Goal: Transaction & Acquisition: Obtain resource

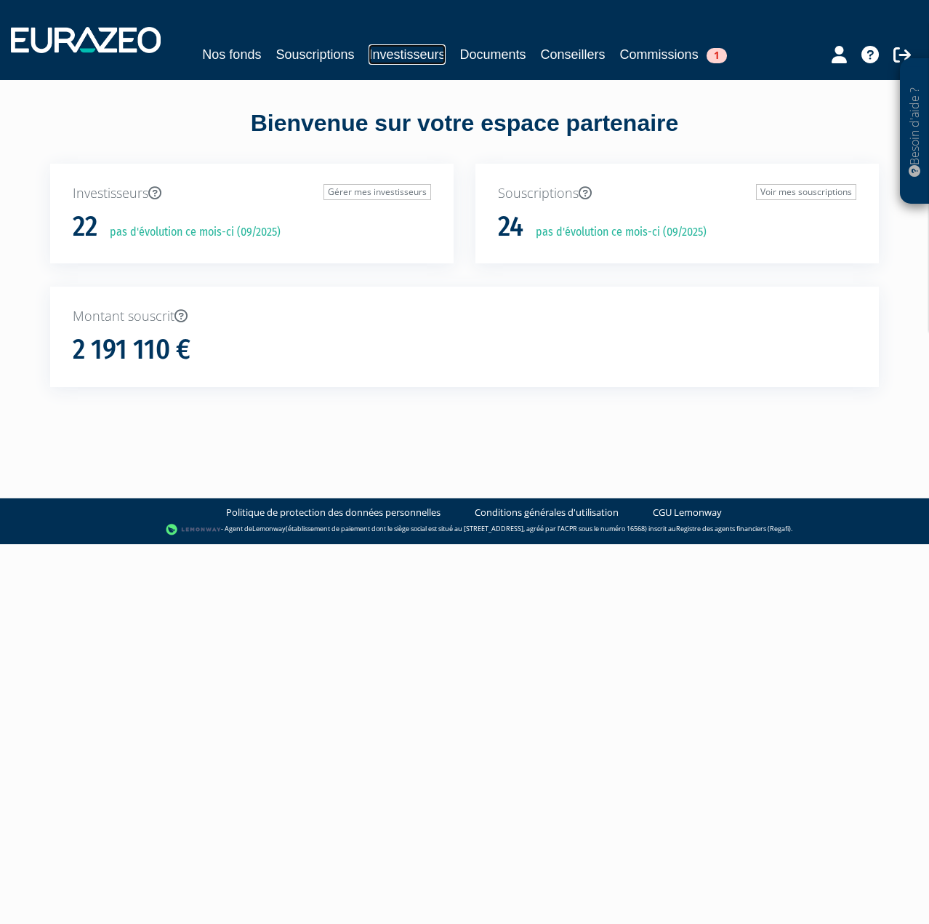
click at [406, 55] on link "Investisseurs" at bounding box center [407, 54] width 76 height 20
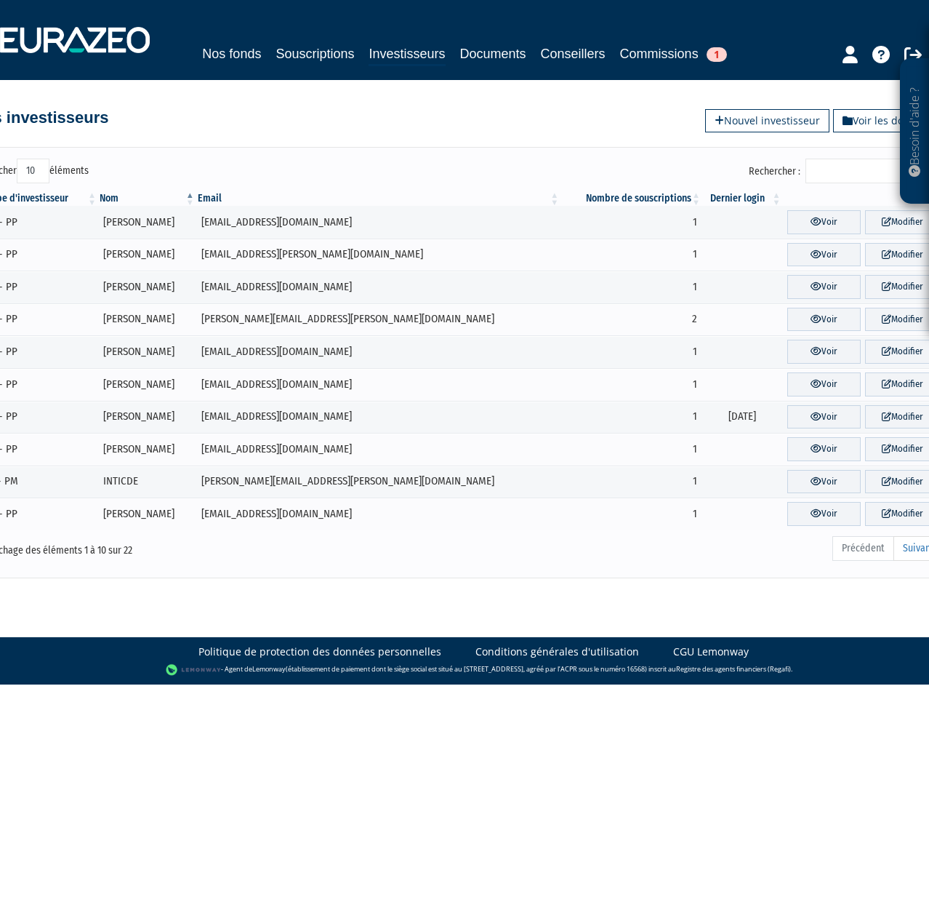
click at [48, 169] on select "10 25 50 100" at bounding box center [33, 171] width 33 height 25
select select "50"
click at [17, 159] on select "10 25 50 100" at bounding box center [33, 171] width 33 height 25
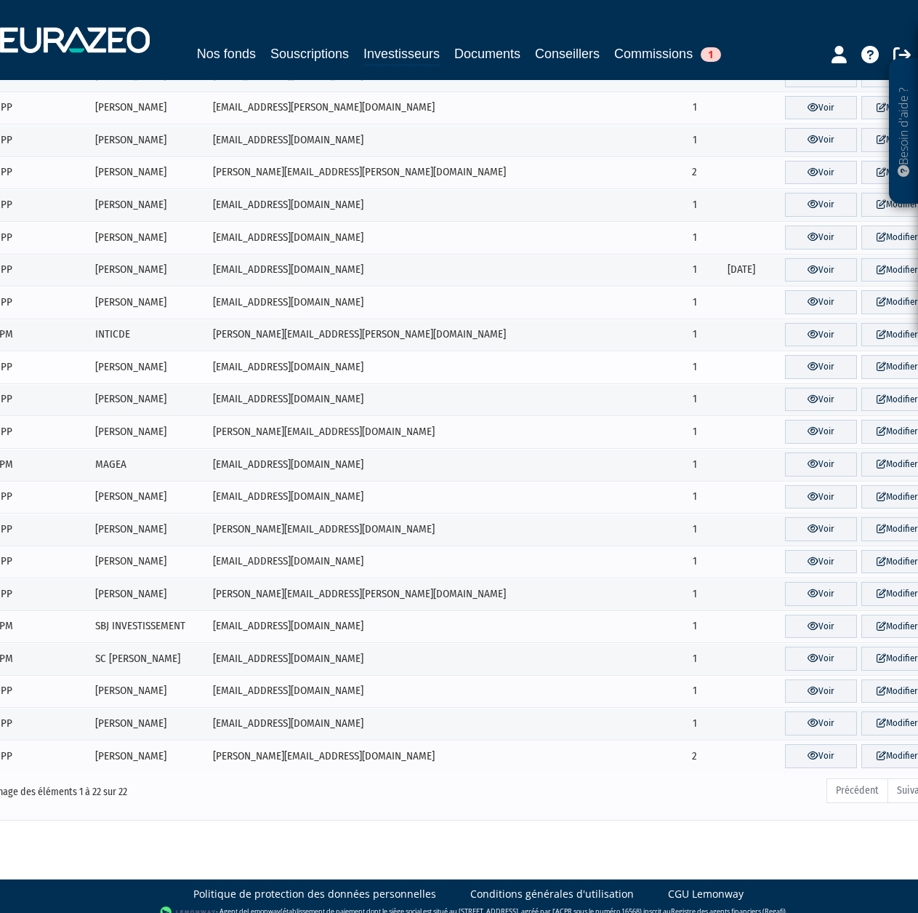
scroll to position [161, 0]
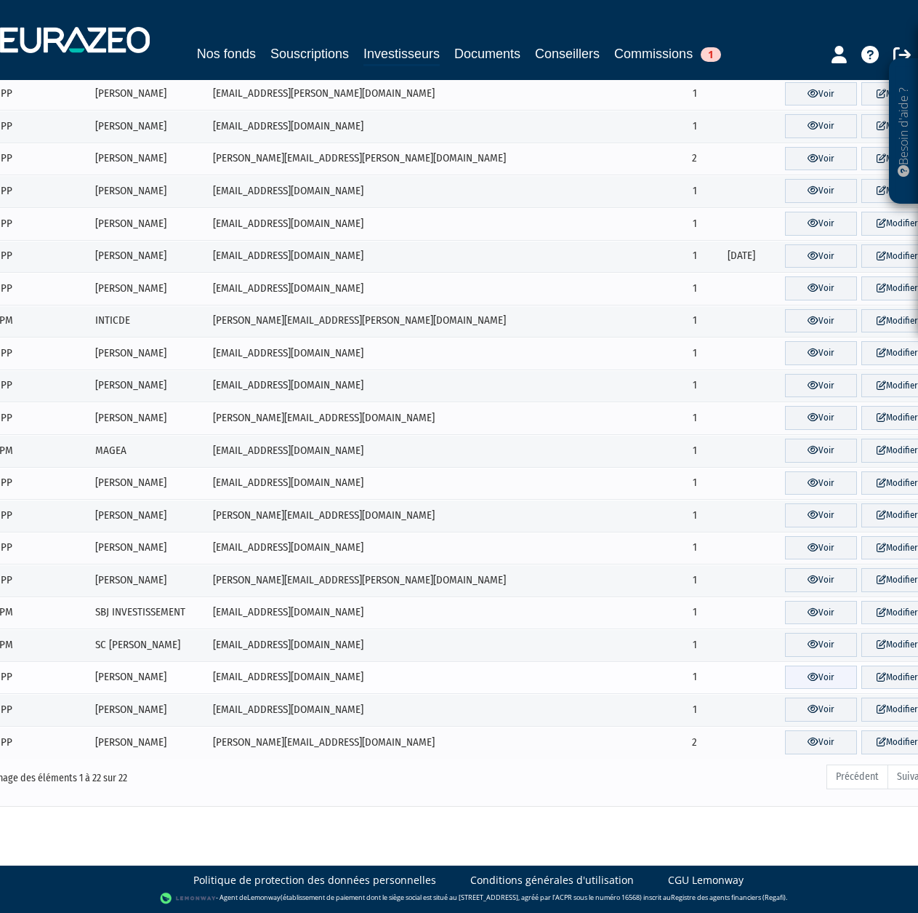
click at [817, 679] on link "Voir" at bounding box center [821, 677] width 72 height 24
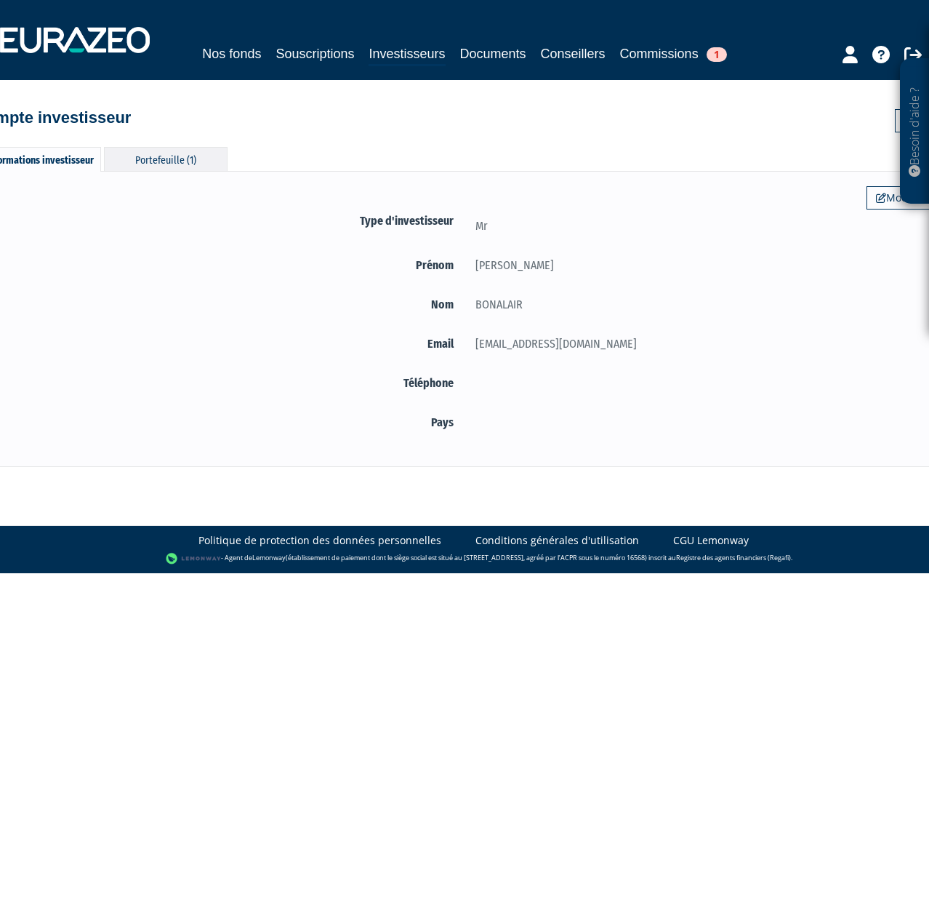
click at [201, 154] on div "Portefeuille (1)" at bounding box center [166, 159] width 124 height 24
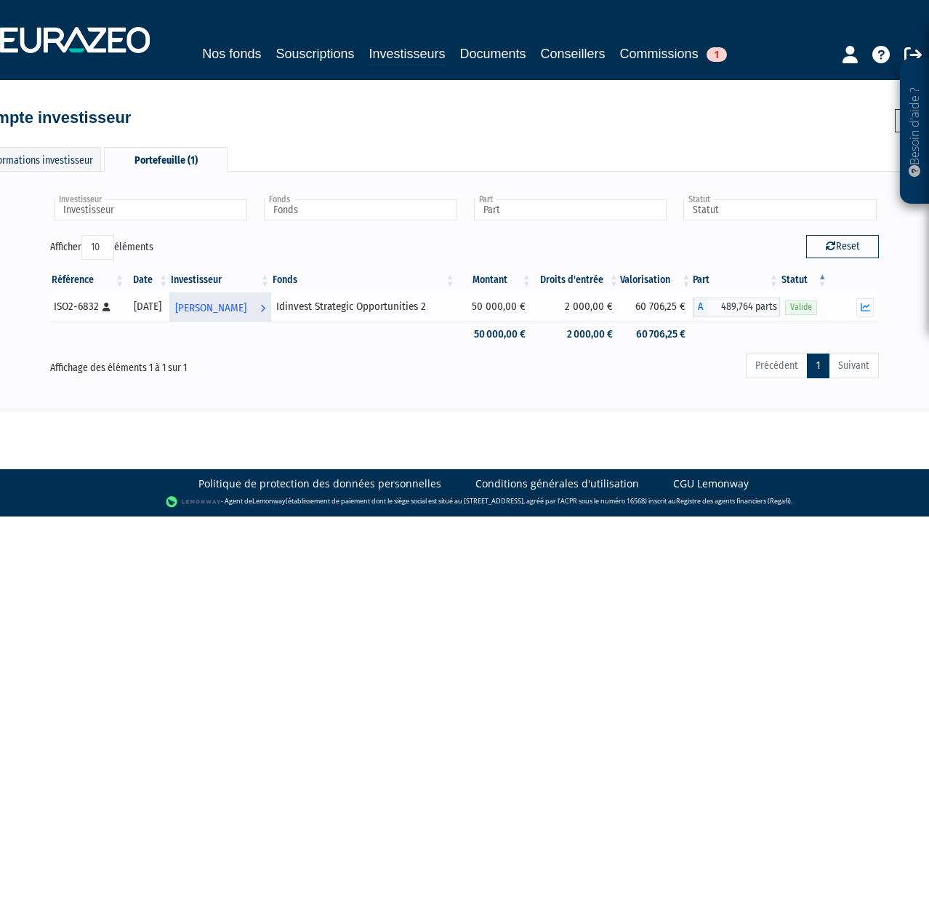
click at [247, 306] on span "THIERRY BONALAIR" at bounding box center [210, 308] width 71 height 27
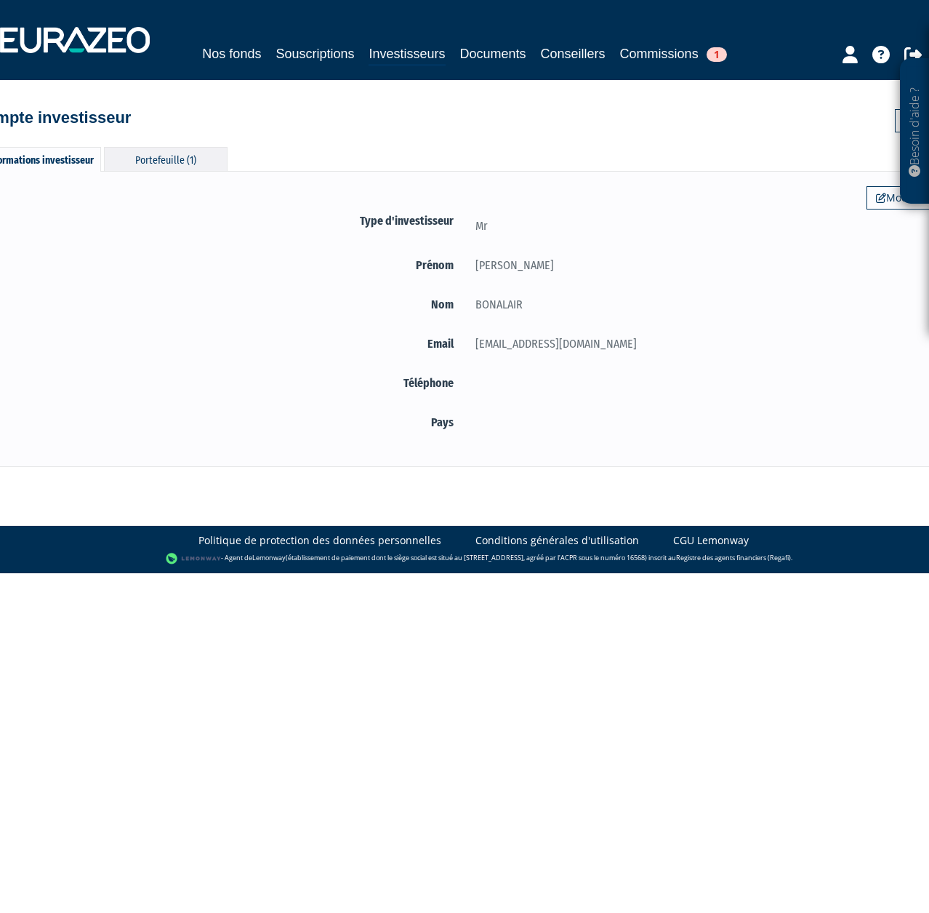
click at [160, 155] on div "Portefeuille (1)" at bounding box center [166, 159] width 124 height 24
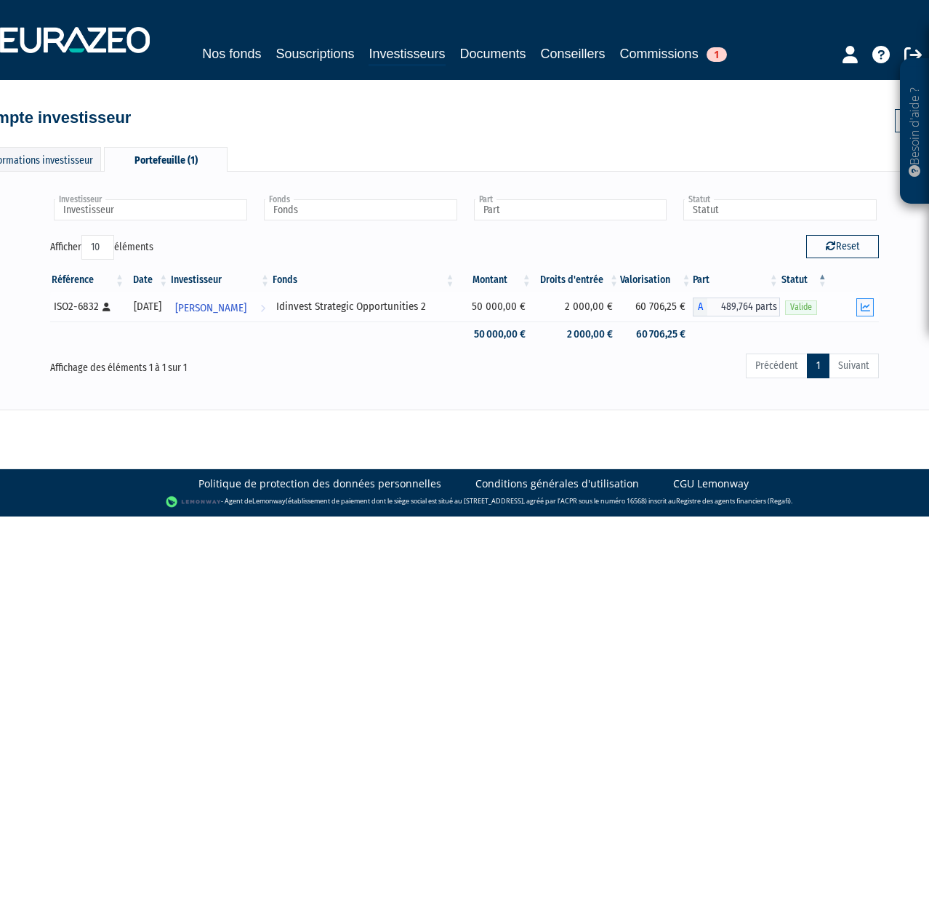
click at [867, 305] on icon "button" at bounding box center [865, 307] width 9 height 9
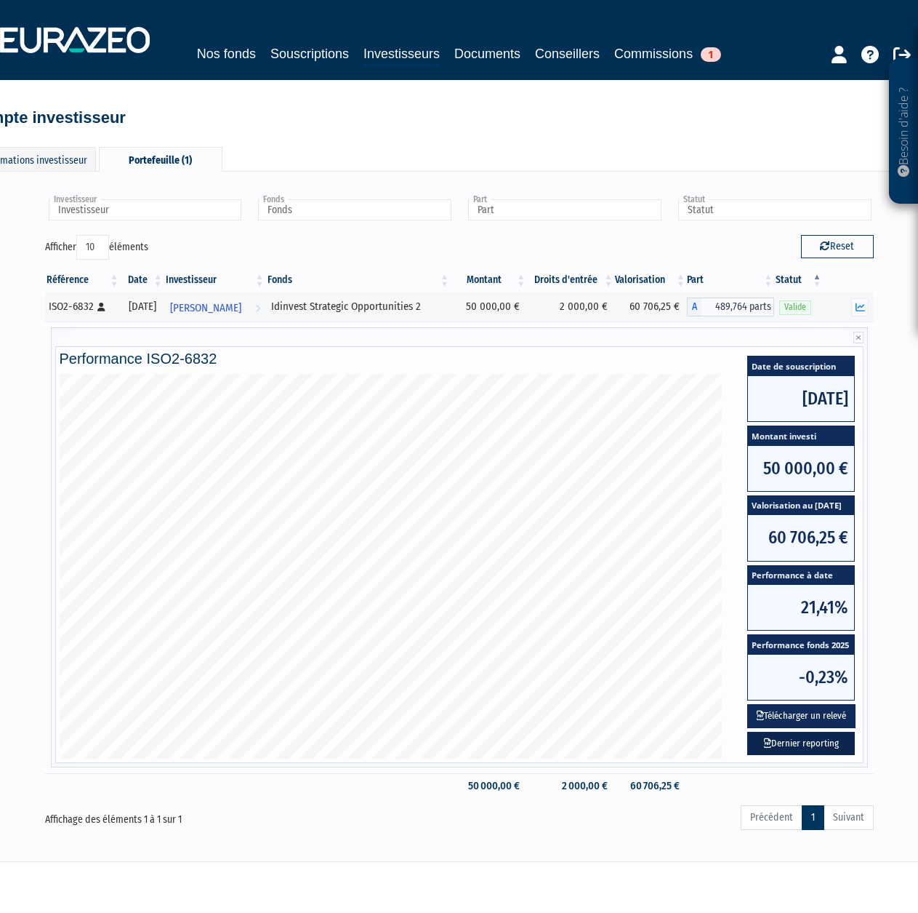
click at [820, 744] on link "Dernier reporting" at bounding box center [802, 744] width 108 height 24
click at [813, 712] on button "Télécharger un relevé" at bounding box center [802, 716] width 108 height 24
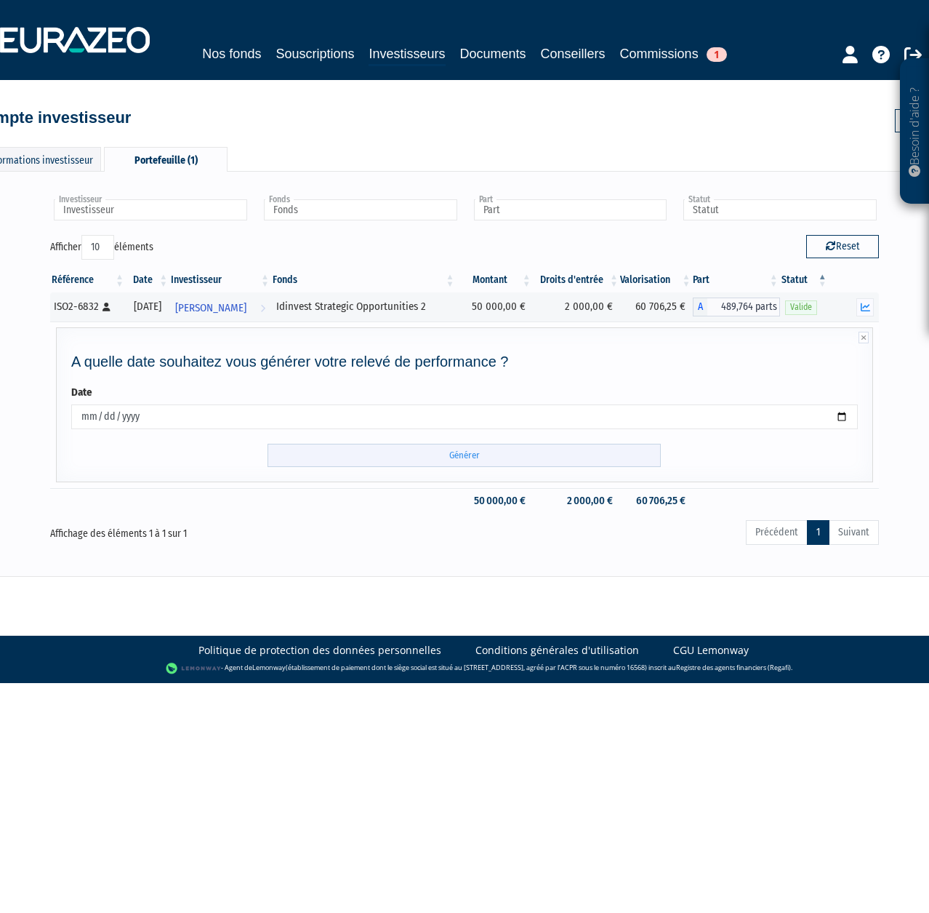
click at [480, 455] on input "Générer" at bounding box center [464, 456] width 393 height 24
